Goal: Task Accomplishment & Management: Complete application form

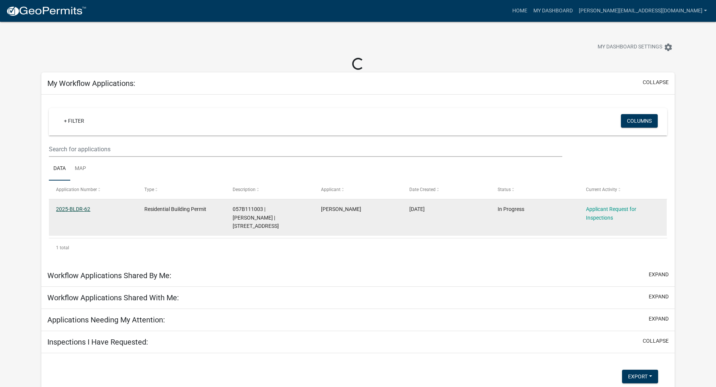
click at [68, 211] on link "2025-BLDR-62" at bounding box center [73, 209] width 34 height 6
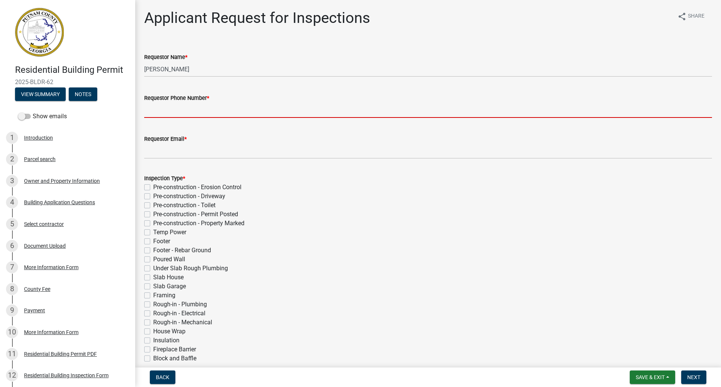
click at [163, 110] on input "Requestor Phone Number *" at bounding box center [428, 110] width 568 height 15
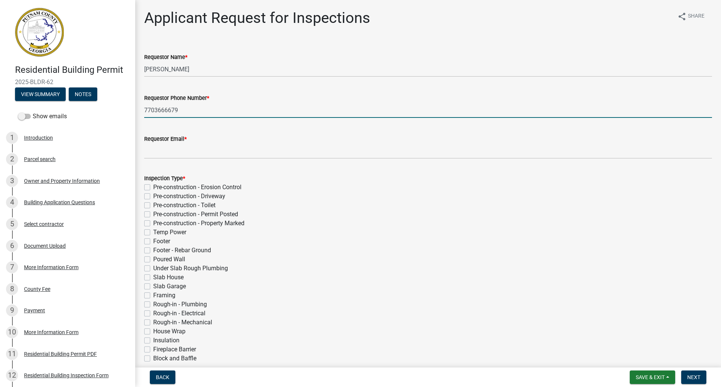
type input "7703666679"
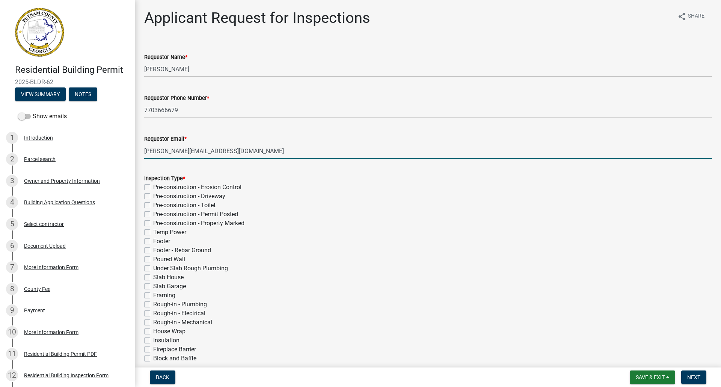
type input "[PERSON_NAME][EMAIL_ADDRESS][DOMAIN_NAME]"
click at [153, 332] on label "House Wrap" at bounding box center [169, 331] width 32 height 9
click at [153, 332] on input "House Wrap" at bounding box center [155, 329] width 5 height 5
checkbox input "true"
checkbox input "false"
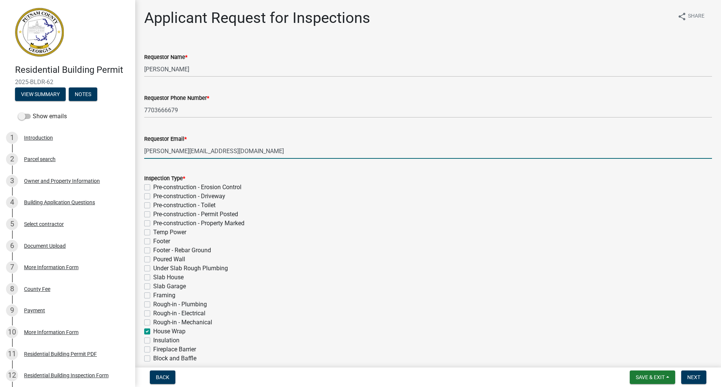
checkbox input "false"
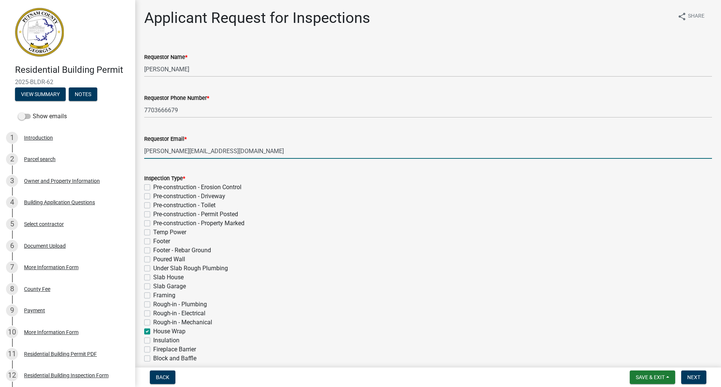
checkbox input "false"
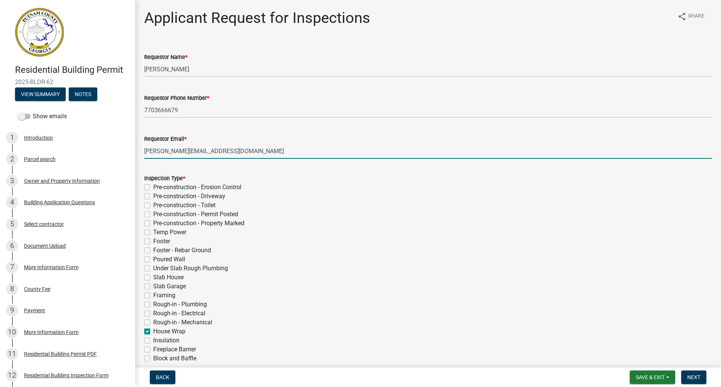
checkbox input "false"
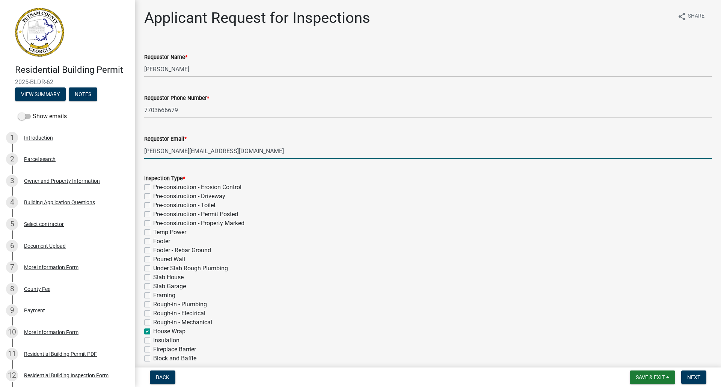
checkbox input "true"
checkbox input "false"
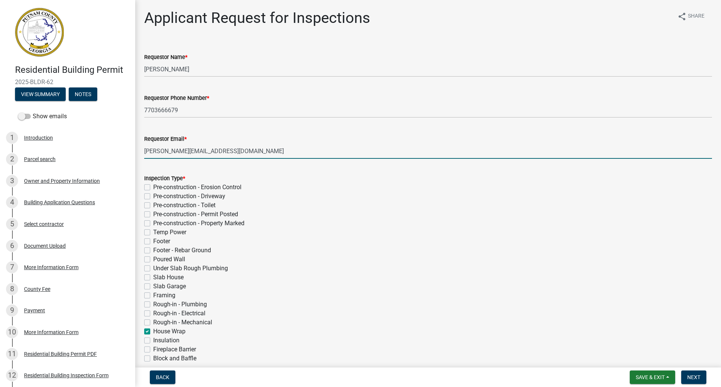
checkbox input "false"
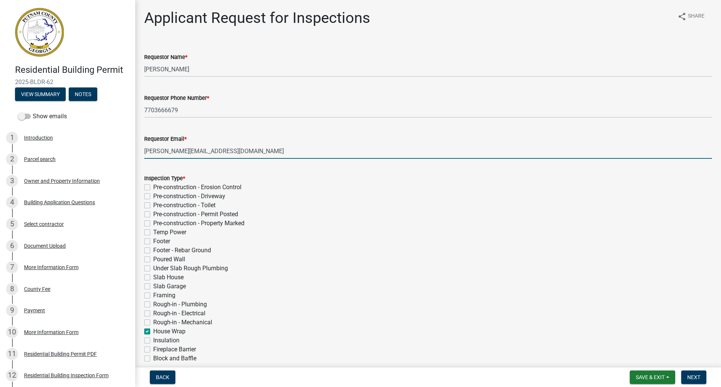
checkbox input "false"
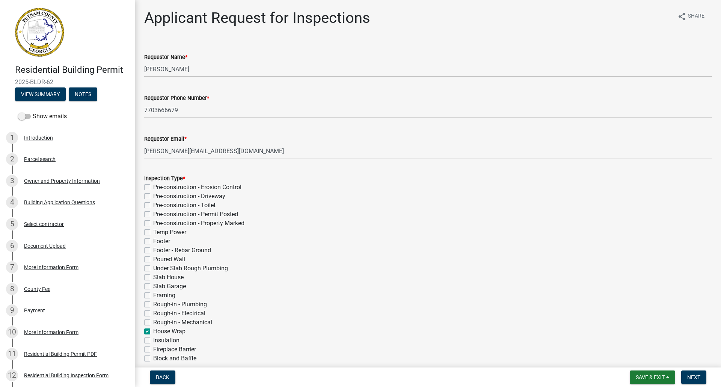
click at [153, 324] on label "Rough-in - Mechanical" at bounding box center [182, 322] width 59 height 9
click at [153, 323] on input "Rough-in - Mechanical" at bounding box center [155, 320] width 5 height 5
checkbox input "true"
checkbox input "false"
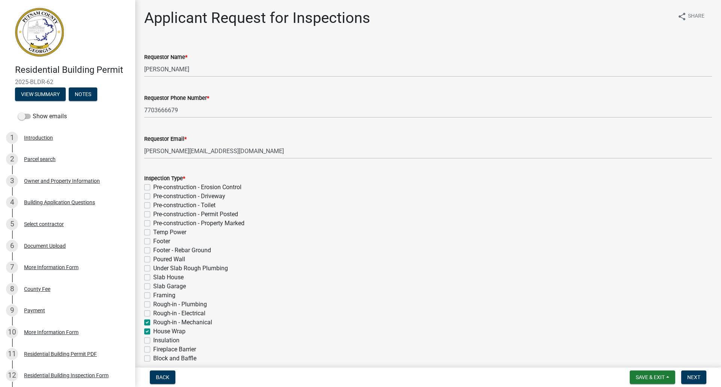
checkbox input "false"
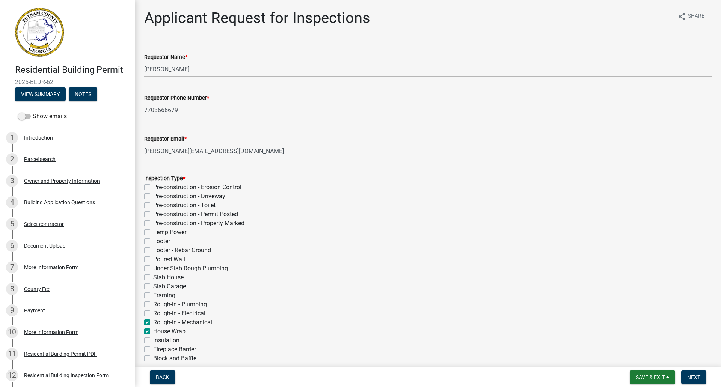
checkbox input "false"
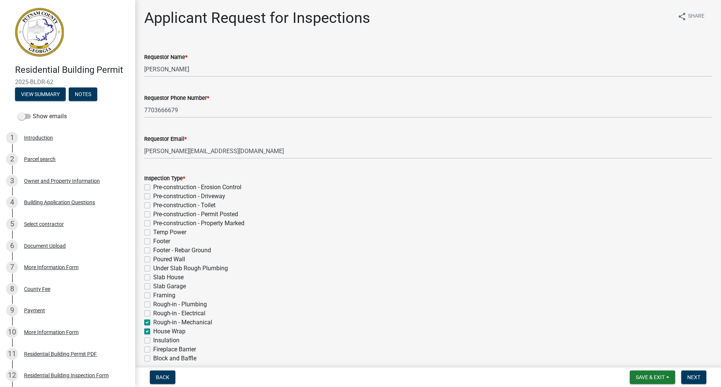
checkbox input "false"
checkbox input "true"
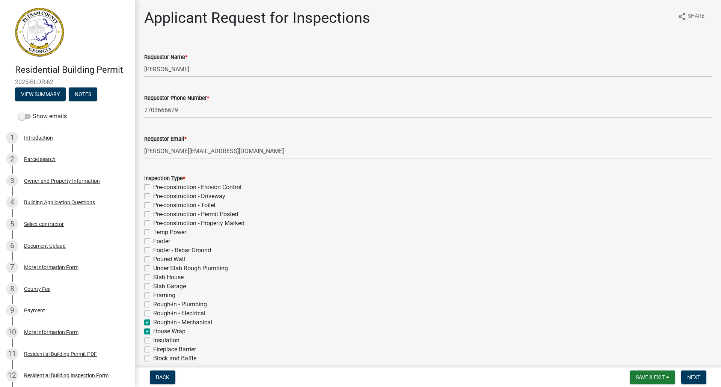
checkbox input "false"
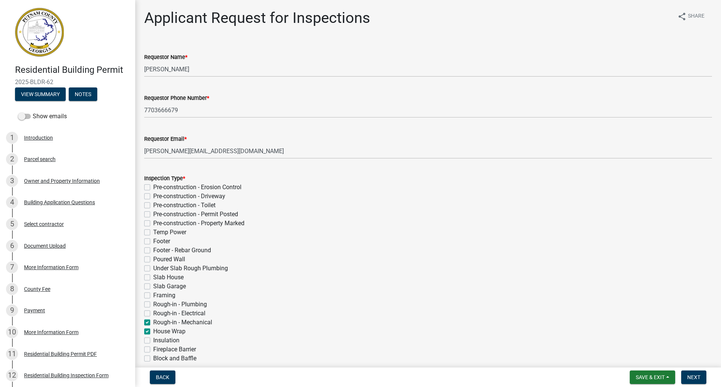
checkbox input "false"
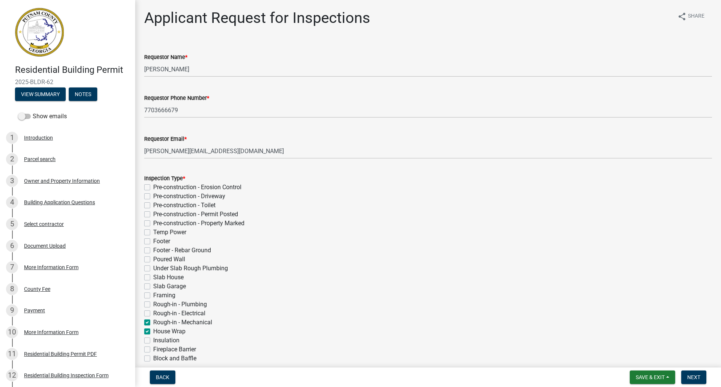
checkbox input "false"
click at [153, 314] on label "Rough-in - Electrical" at bounding box center [179, 313] width 52 height 9
click at [153, 314] on input "Rough-in - Electrical" at bounding box center [155, 311] width 5 height 5
checkbox input "true"
checkbox input "false"
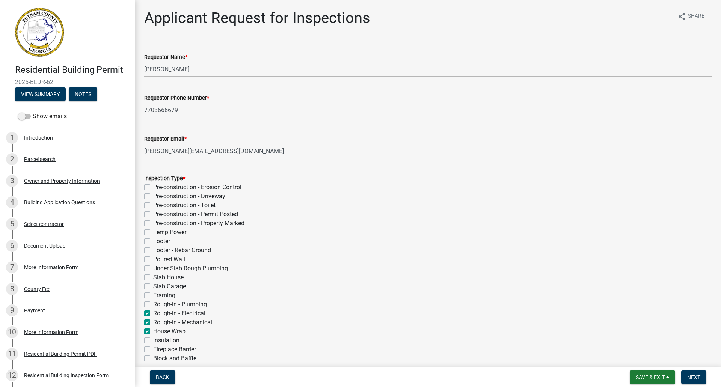
checkbox input "false"
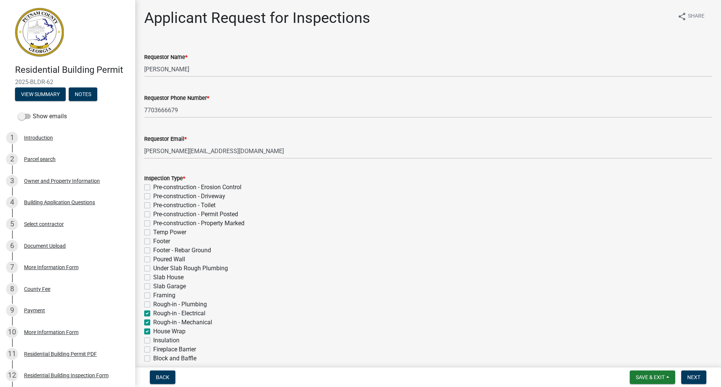
checkbox input "false"
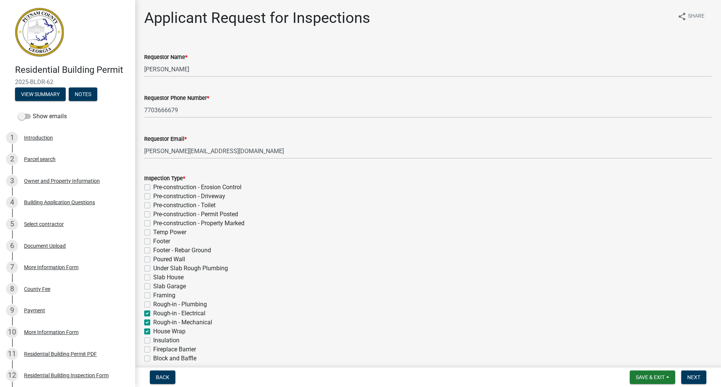
checkbox input "false"
checkbox input "true"
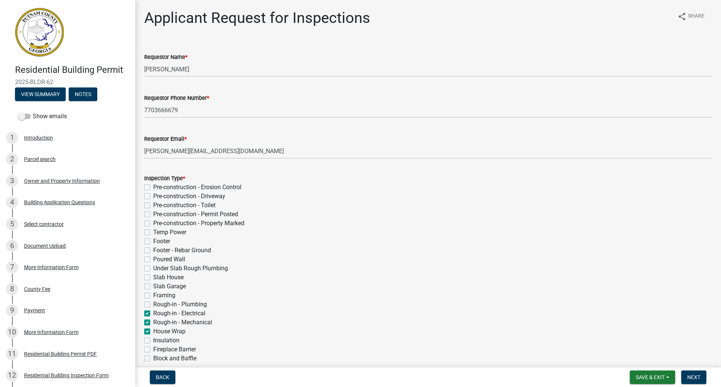
checkbox input "true"
checkbox input "false"
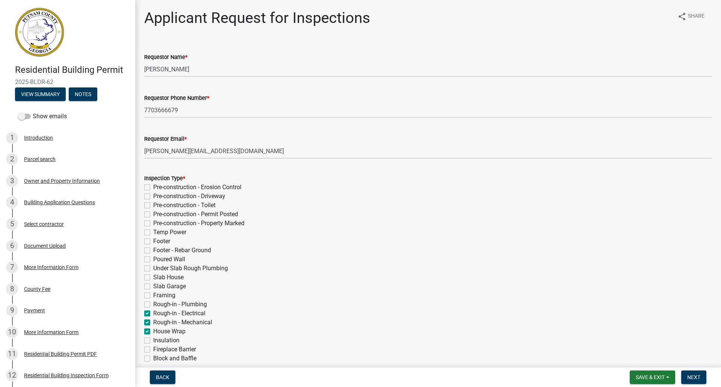
checkbox input "false"
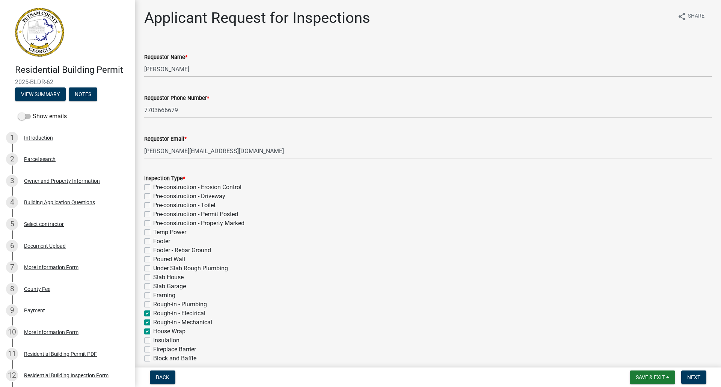
checkbox input "false"
click at [153, 302] on label "Rough-in - Plumbing" at bounding box center [180, 304] width 54 height 9
click at [153, 302] on input "Rough-in - Plumbing" at bounding box center [155, 302] width 5 height 5
checkbox input "true"
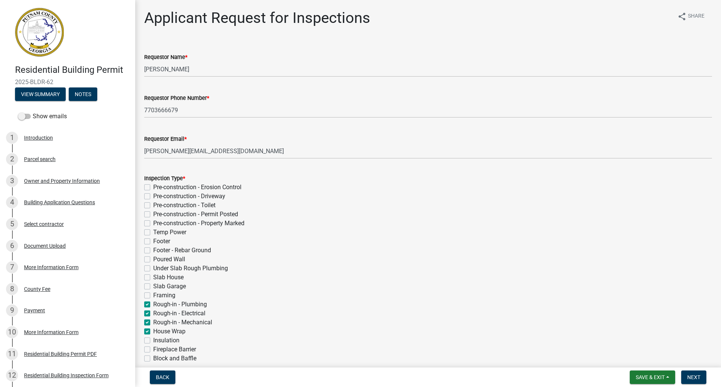
checkbox input "false"
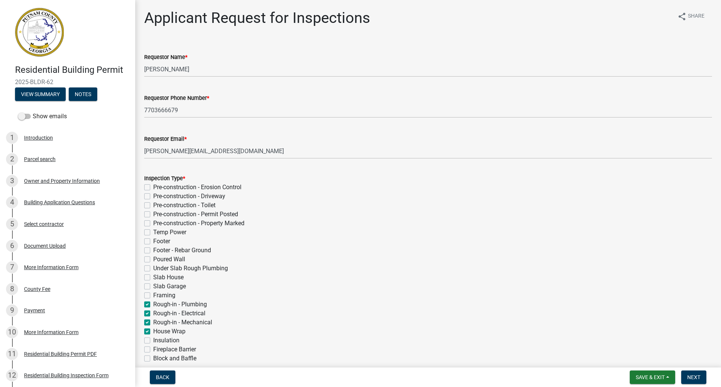
checkbox input "false"
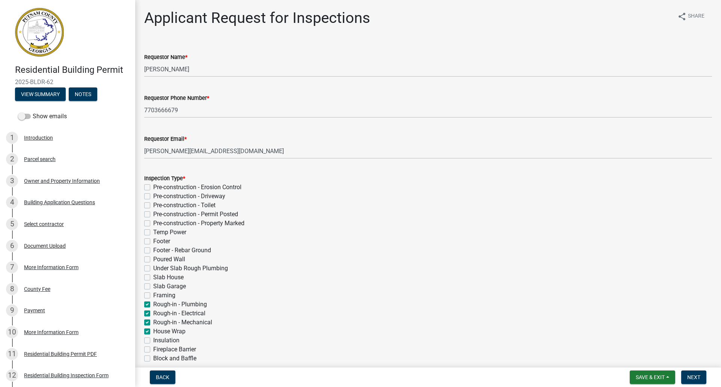
checkbox input "false"
checkbox input "true"
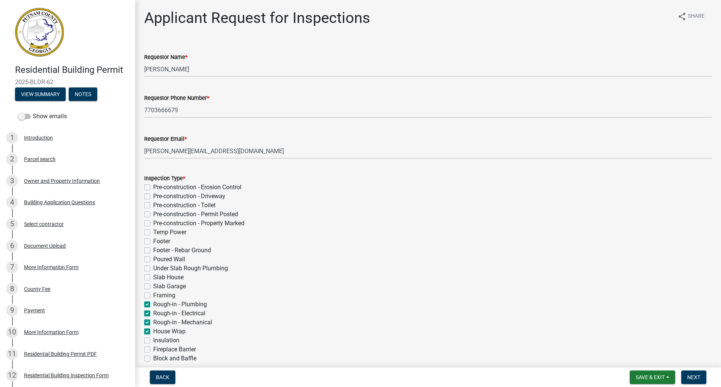
checkbox input "true"
checkbox input "false"
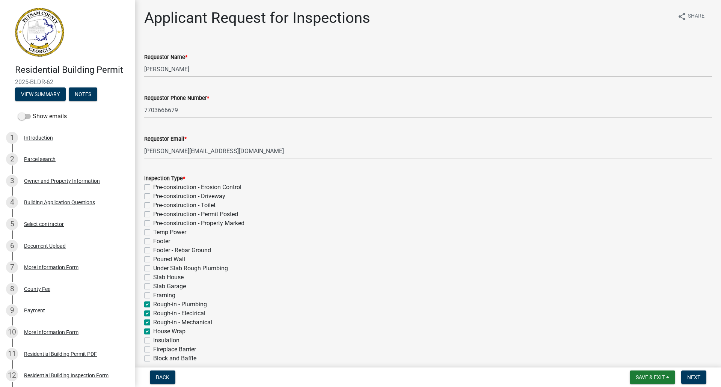
checkbox input "false"
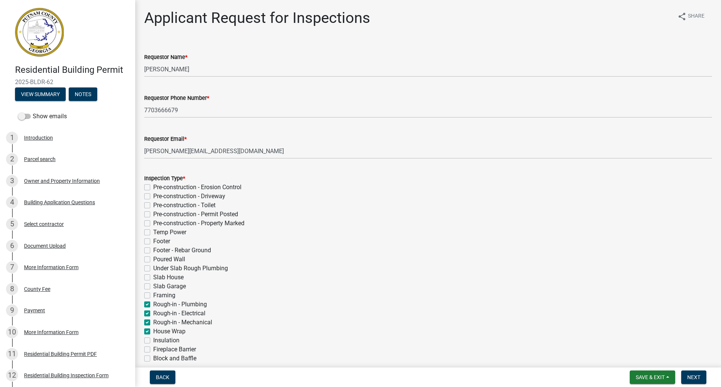
checkbox input "false"
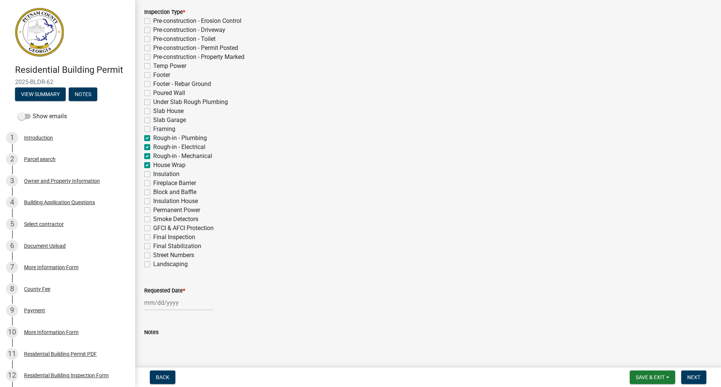
scroll to position [183, 0]
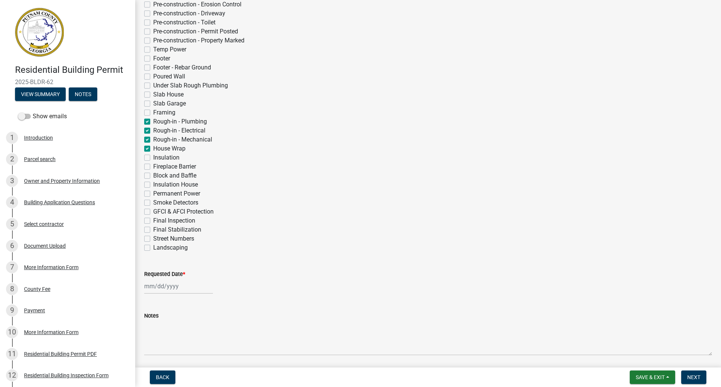
select select "10"
select select "2025"
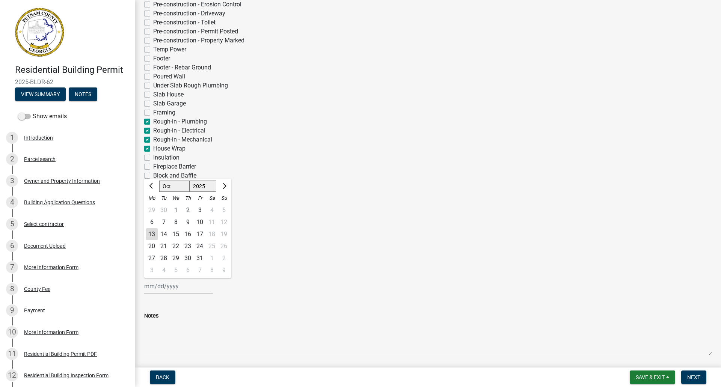
click at [188, 289] on div "[PERSON_NAME] Feb Mar Apr [PERSON_NAME][DATE] Oct Nov [DATE] 1526 1527 1528 152…" at bounding box center [178, 286] width 69 height 15
click at [168, 233] on div "14" at bounding box center [164, 234] width 12 height 12
type input "[DATE]"
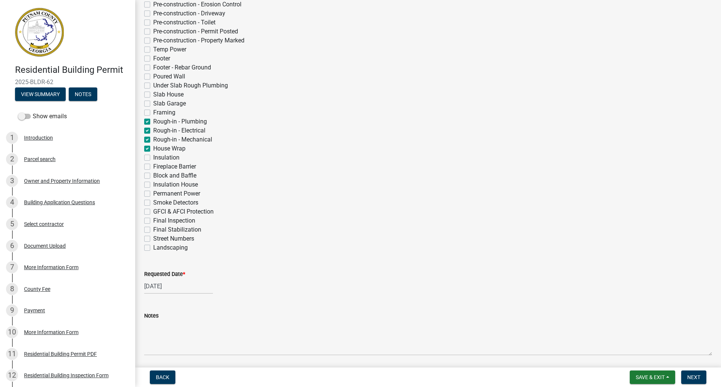
click at [195, 285] on div "[DATE]" at bounding box center [178, 286] width 69 height 15
select select "10"
select select "2025"
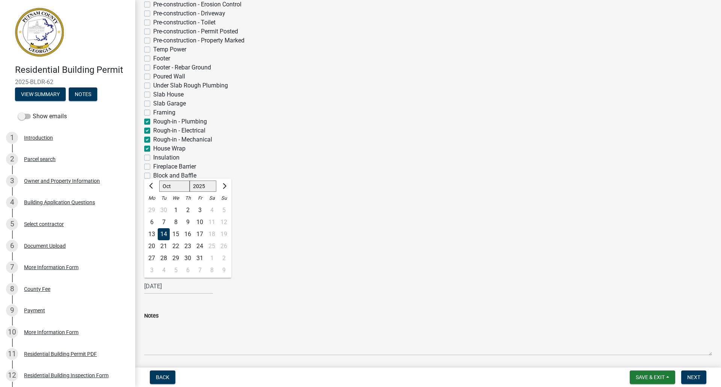
click at [154, 230] on div "13" at bounding box center [152, 234] width 12 height 12
type input "[DATE]"
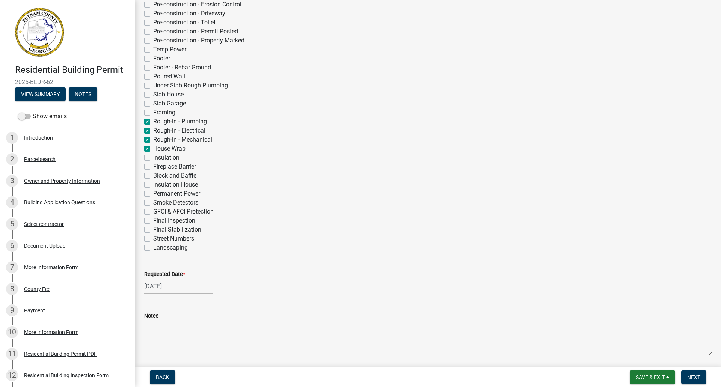
click at [196, 287] on div "[DATE]" at bounding box center [178, 286] width 69 height 15
select select "10"
select select "2025"
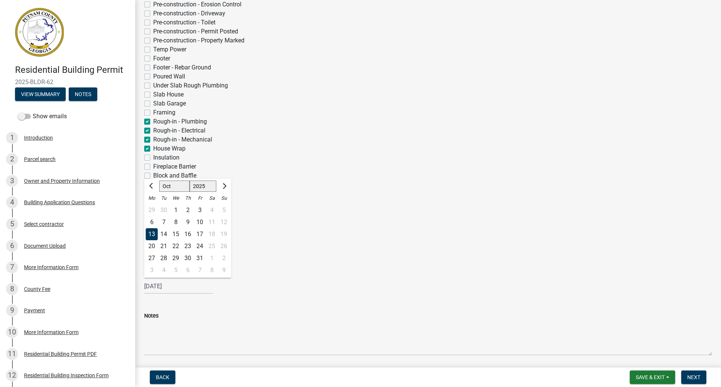
click at [164, 233] on div "14" at bounding box center [164, 234] width 12 height 12
type input "[DATE]"
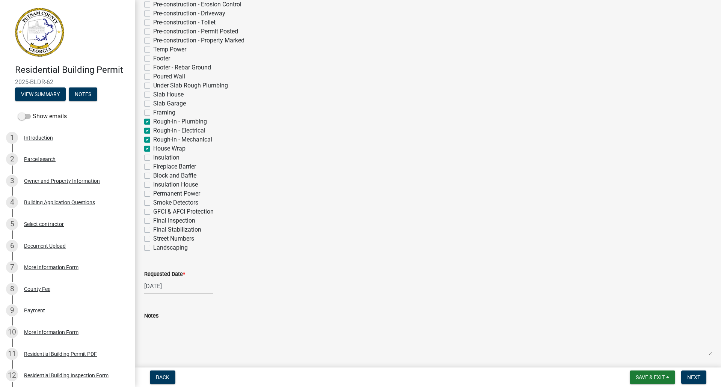
click at [284, 268] on div "Requested Date * [DATE]" at bounding box center [428, 276] width 568 height 35
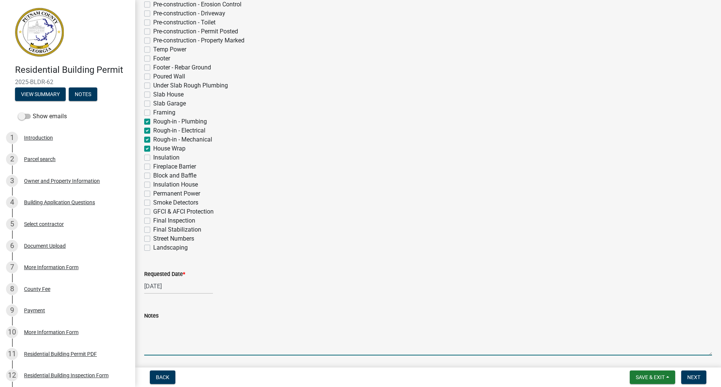
click at [226, 345] on textarea "Notes" at bounding box center [428, 337] width 568 height 35
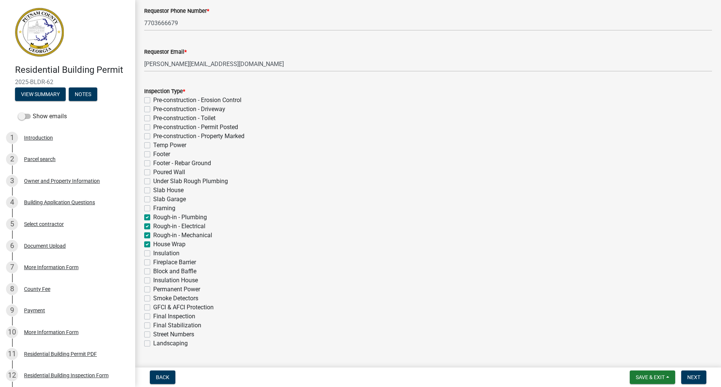
scroll to position [63, 0]
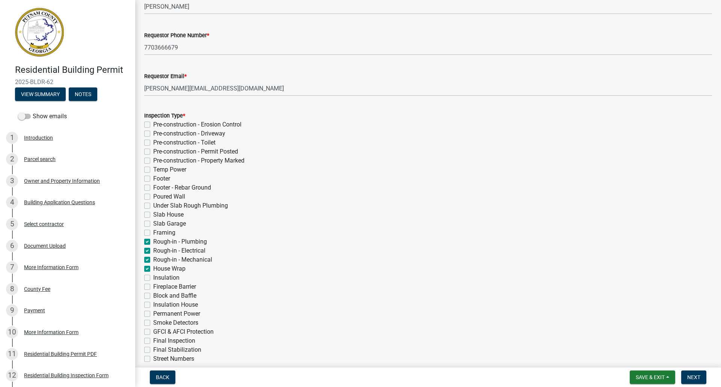
click at [715, 21] on div "Applicant Request for Inspections share Share Requestor Name * [PERSON_NAME] Re…" at bounding box center [428, 217] width 586 height 543
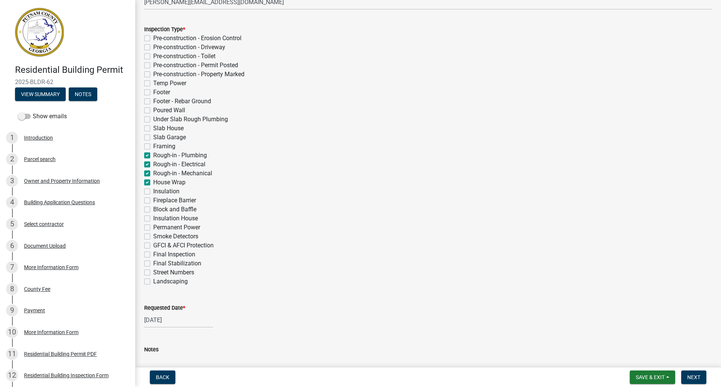
scroll to position [209, 0]
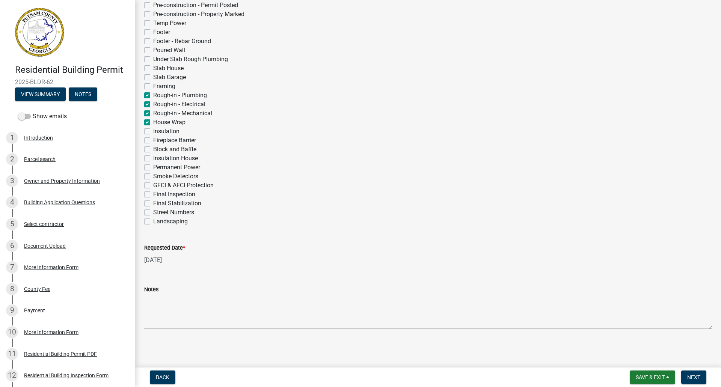
click at [153, 166] on label "Permanent Power" at bounding box center [176, 167] width 47 height 9
click at [153, 166] on input "Permanent Power" at bounding box center [155, 165] width 5 height 5
checkbox input "true"
checkbox input "false"
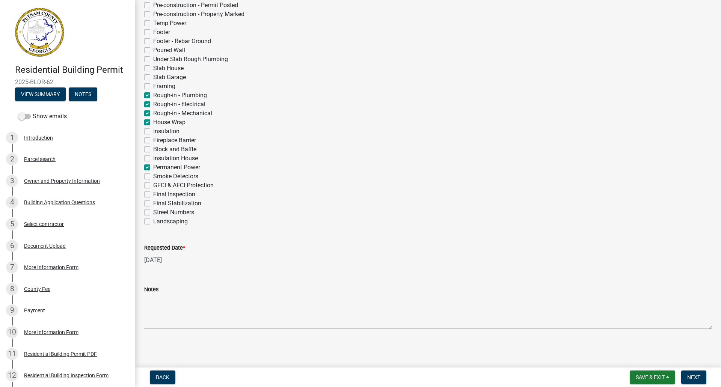
checkbox input "false"
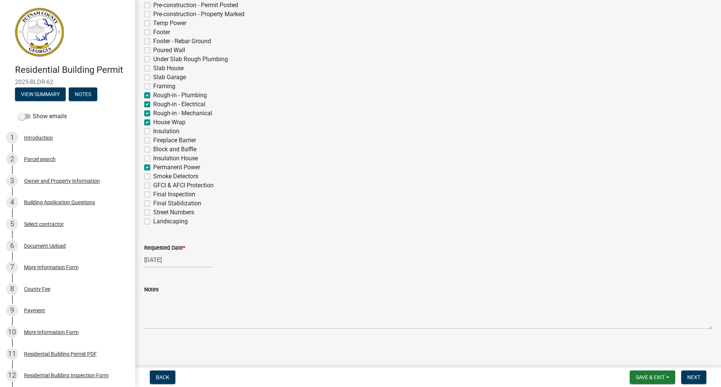
checkbox input "false"
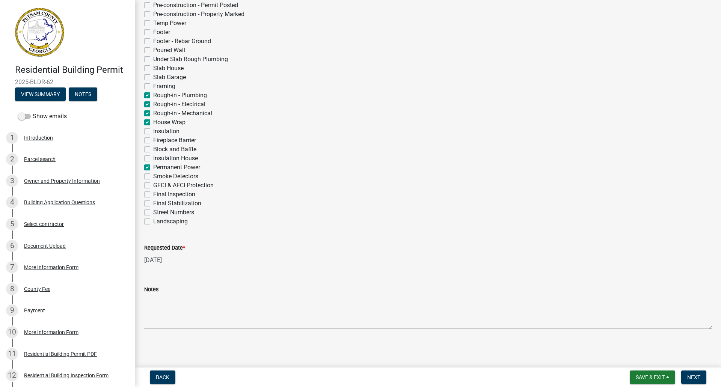
checkbox input "false"
checkbox input "true"
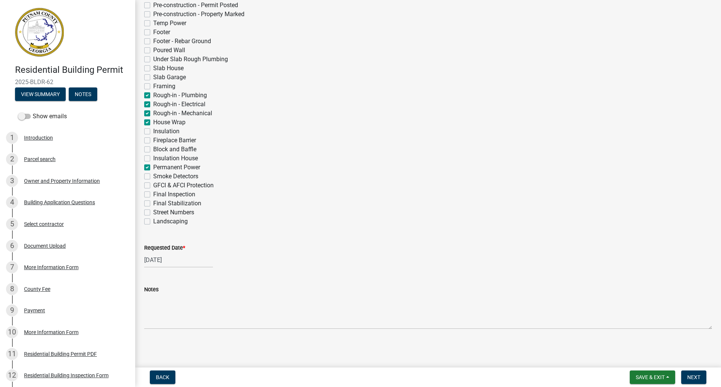
checkbox input "false"
checkbox input "true"
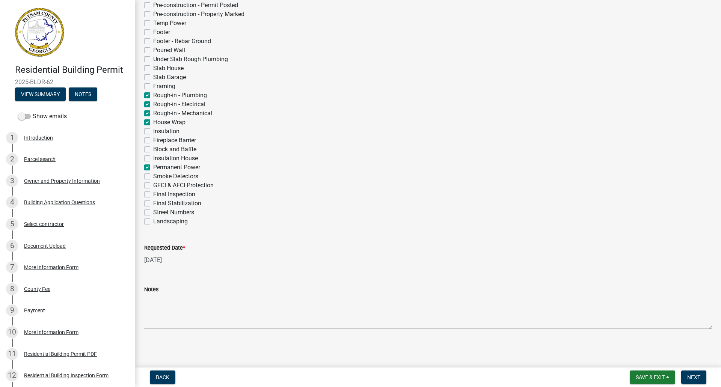
checkbox input "false"
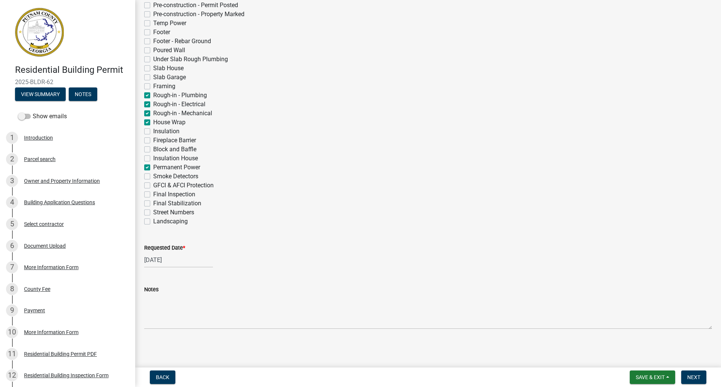
checkbox input "false"
click at [153, 166] on label "Permanent Power" at bounding box center [176, 167] width 47 height 9
click at [153, 166] on input "Permanent Power" at bounding box center [155, 165] width 5 height 5
checkbox input "false"
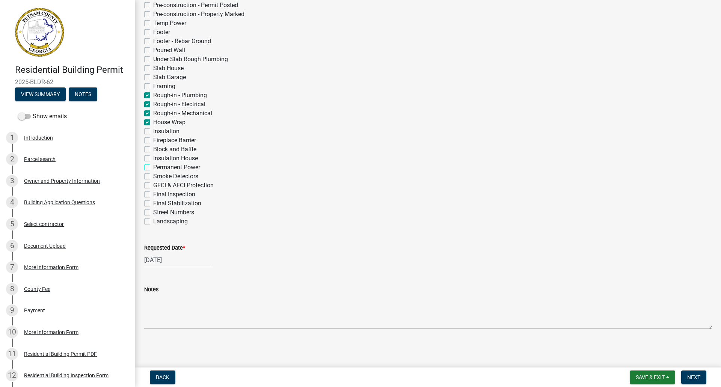
checkbox input "false"
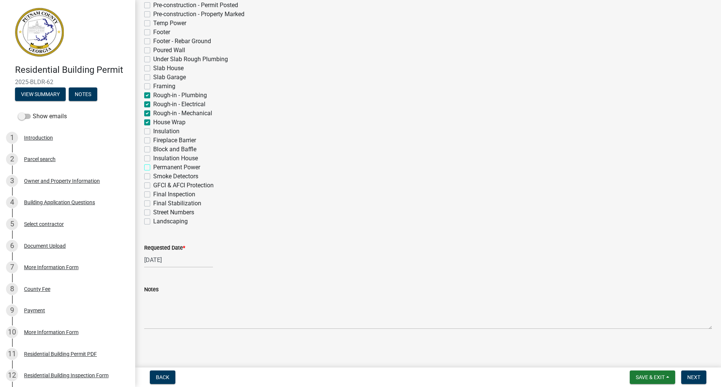
checkbox input "false"
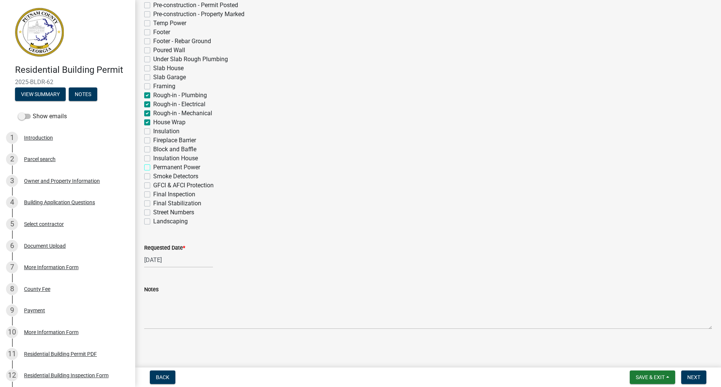
checkbox input "false"
checkbox input "true"
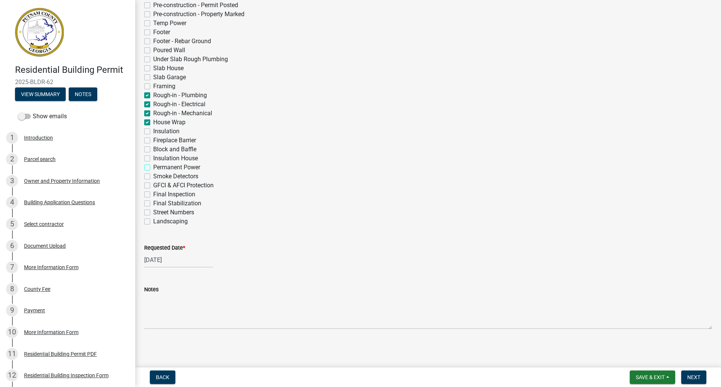
checkbox input "true"
checkbox input "false"
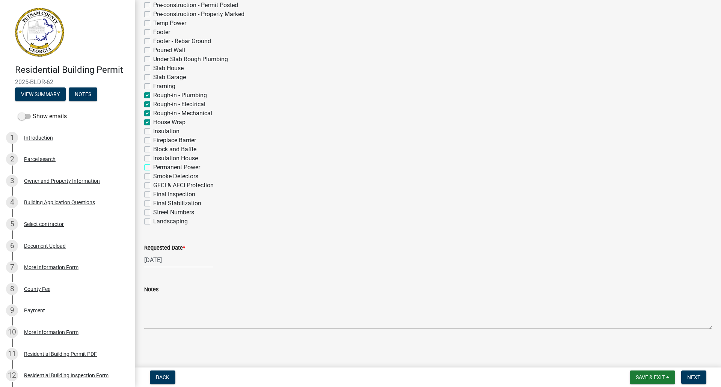
checkbox input "false"
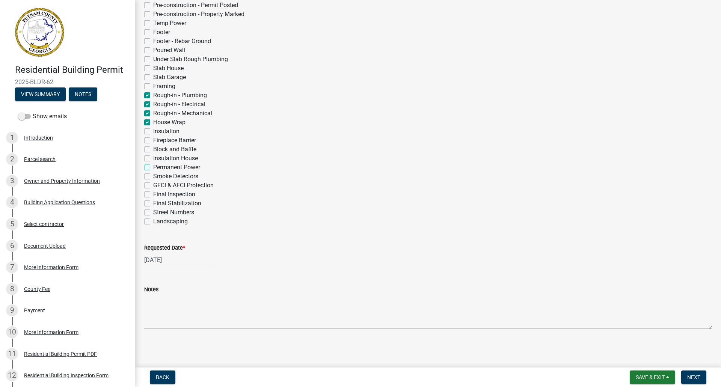
checkbox input "false"
click at [659, 375] on span "Save & Exit" at bounding box center [650, 378] width 29 height 6
click at [642, 342] on button "Save" at bounding box center [645, 340] width 60 height 18
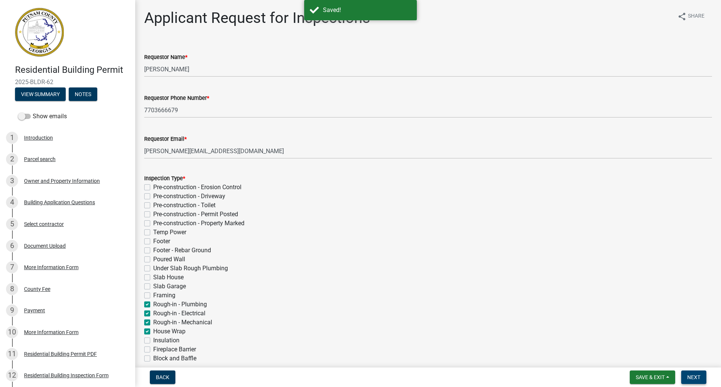
click at [690, 376] on span "Next" at bounding box center [694, 378] width 13 height 6
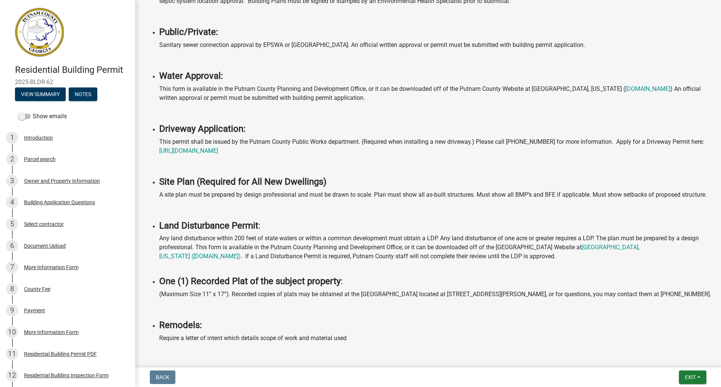
scroll to position [400, 0]
